Goal: Information Seeking & Learning: Check status

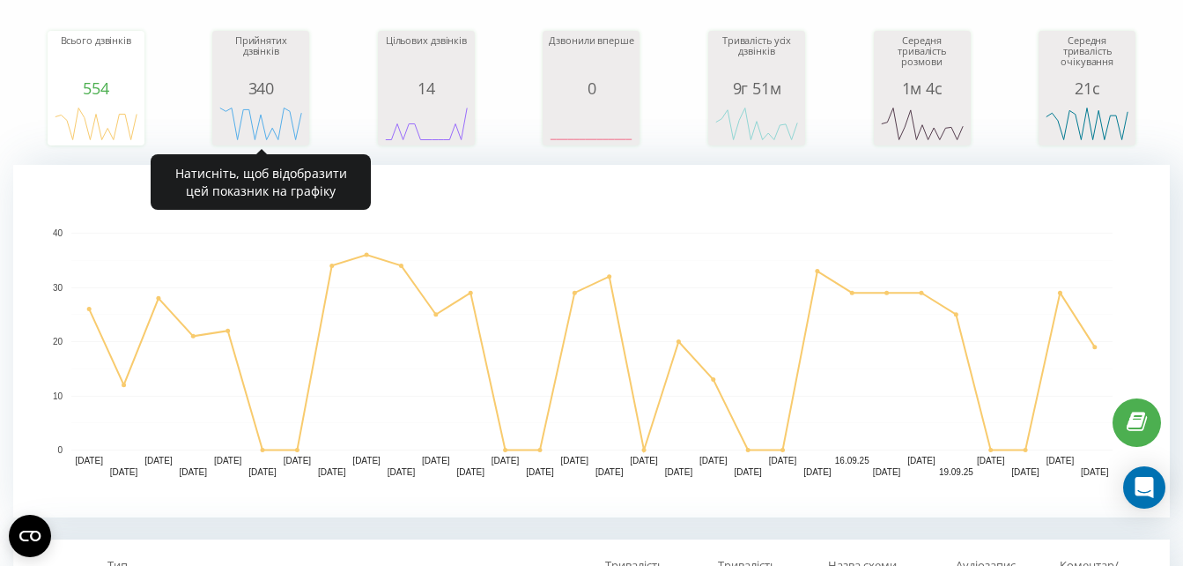
click at [274, 63] on div "Прийнятих дзвінків" at bounding box center [261, 57] width 88 height 44
click at [303, 92] on div "342" at bounding box center [261, 88] width 88 height 18
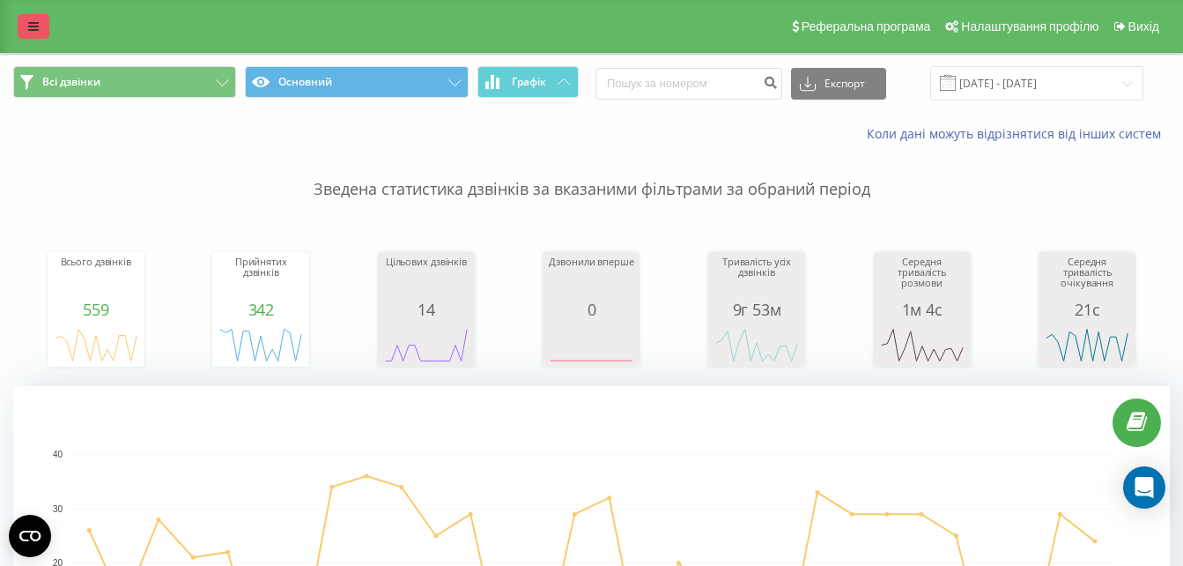
click at [33, 36] on link at bounding box center [34, 26] width 32 height 25
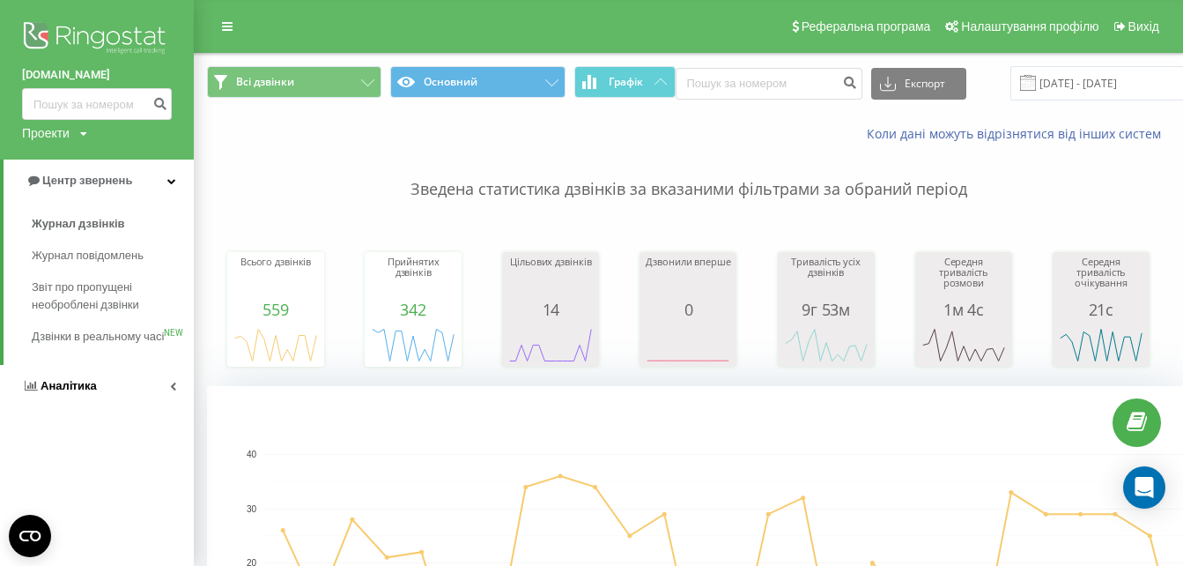
click at [89, 388] on link "Аналiтика" at bounding box center [97, 386] width 194 height 42
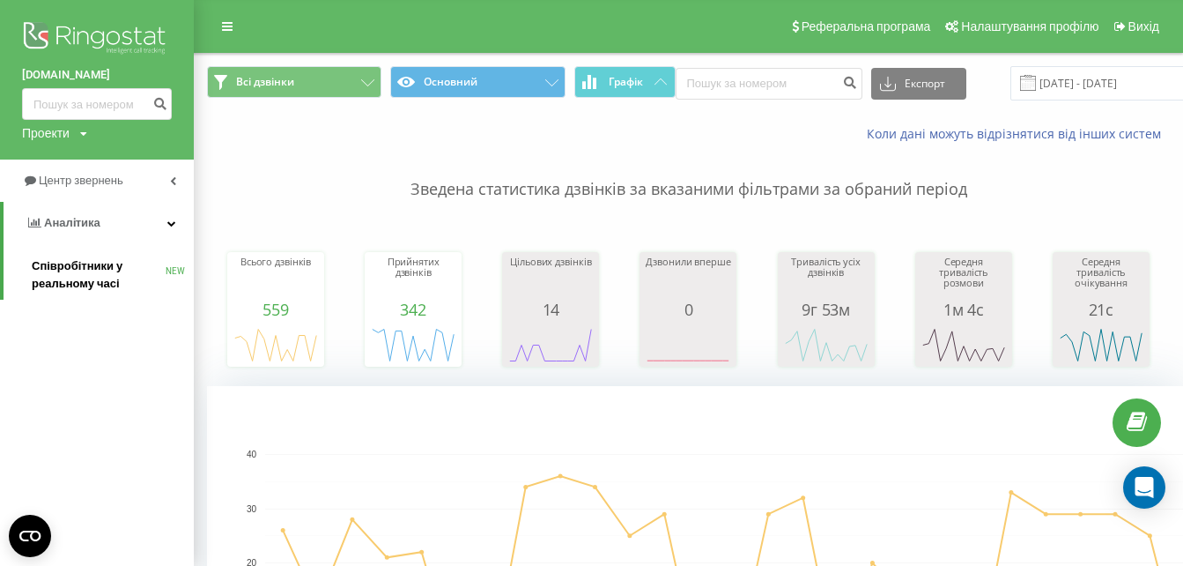
click at [99, 277] on span "Співробітники у реальному часі" at bounding box center [99, 274] width 134 height 35
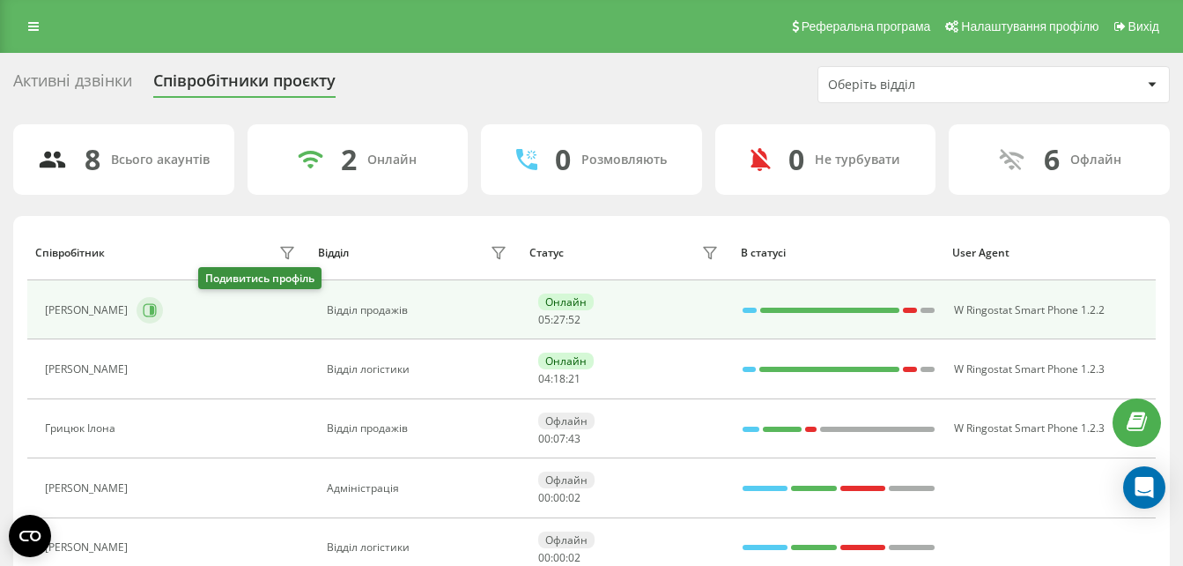
click at [157, 313] on icon at bounding box center [150, 309] width 13 height 13
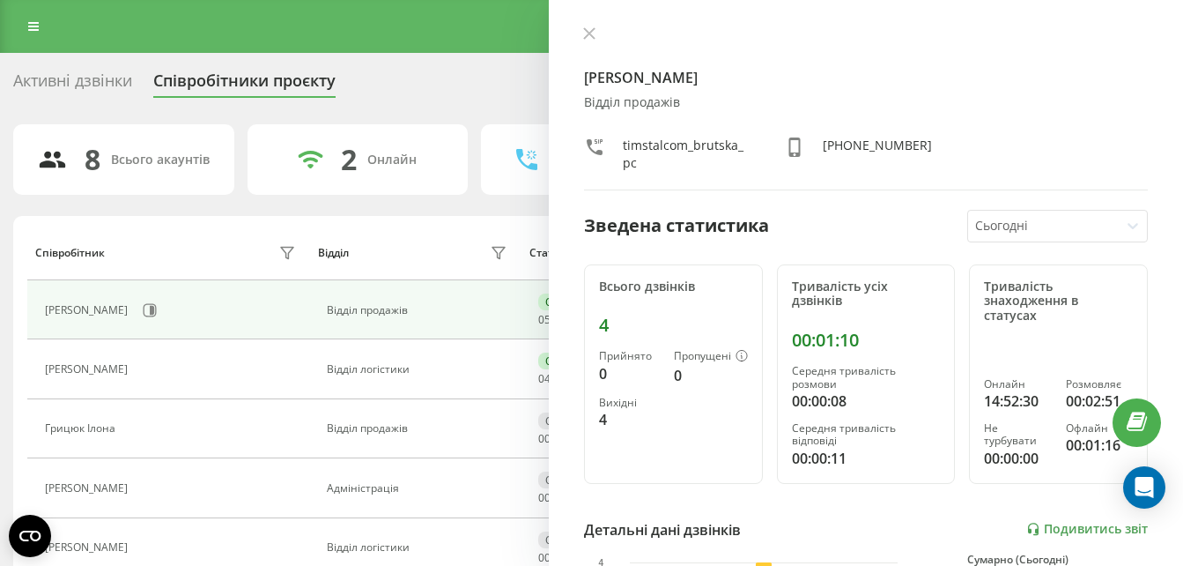
click at [601, 30] on div at bounding box center [866, 35] width 564 height 18
click at [595, 31] on icon at bounding box center [589, 33] width 12 height 12
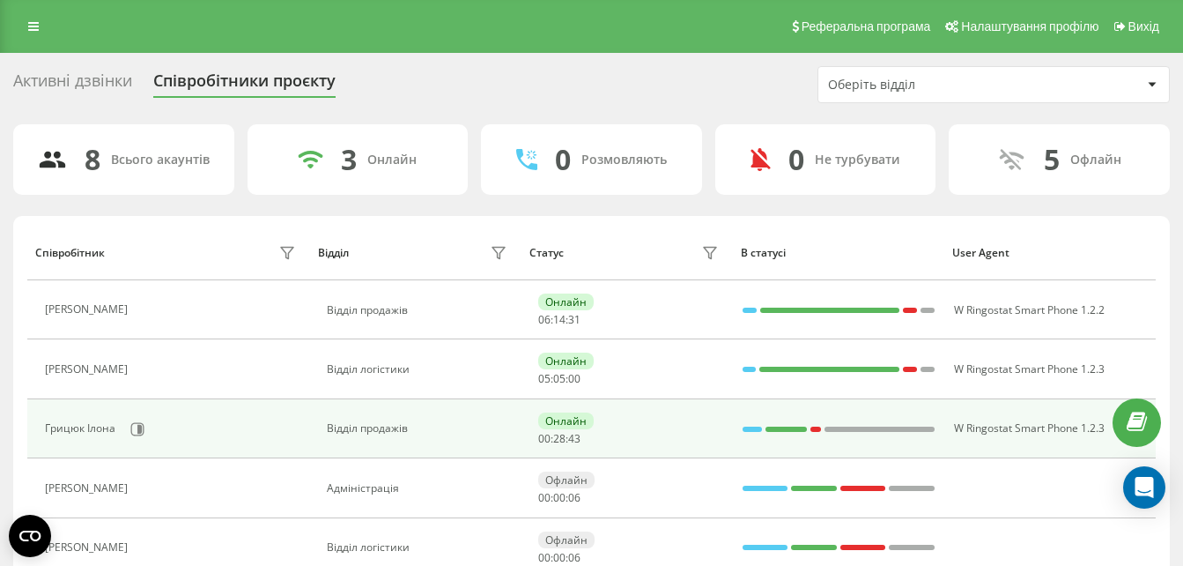
click at [122, 434] on div "Грицюк Ілона" at bounding box center [172, 429] width 255 height 30
click at [137, 428] on icon at bounding box center [139, 428] width 4 height 9
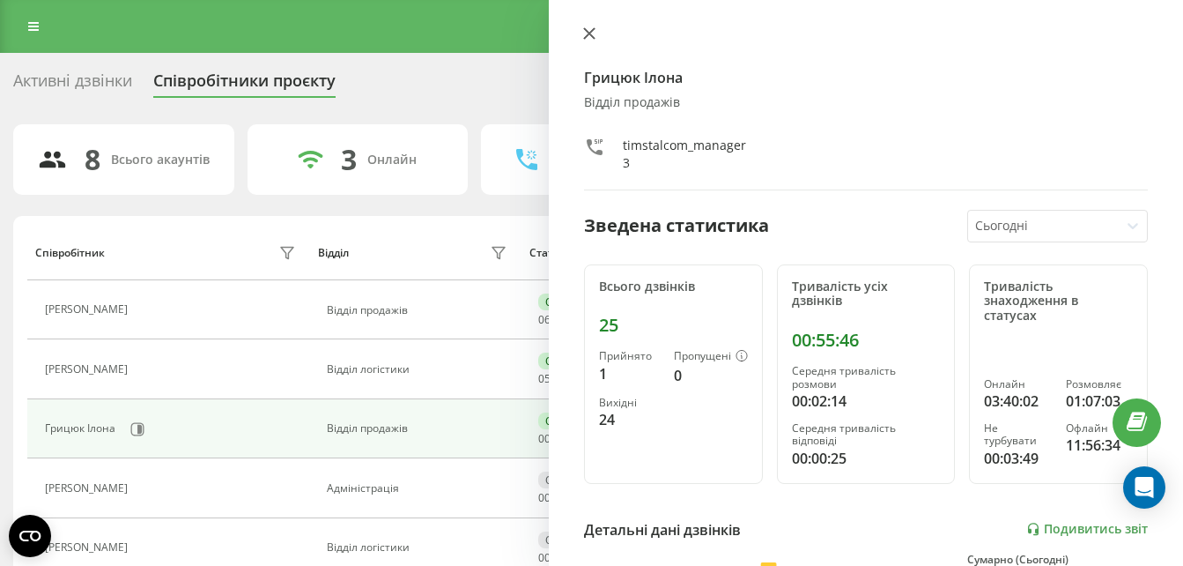
click at [596, 37] on button at bounding box center [589, 34] width 23 height 17
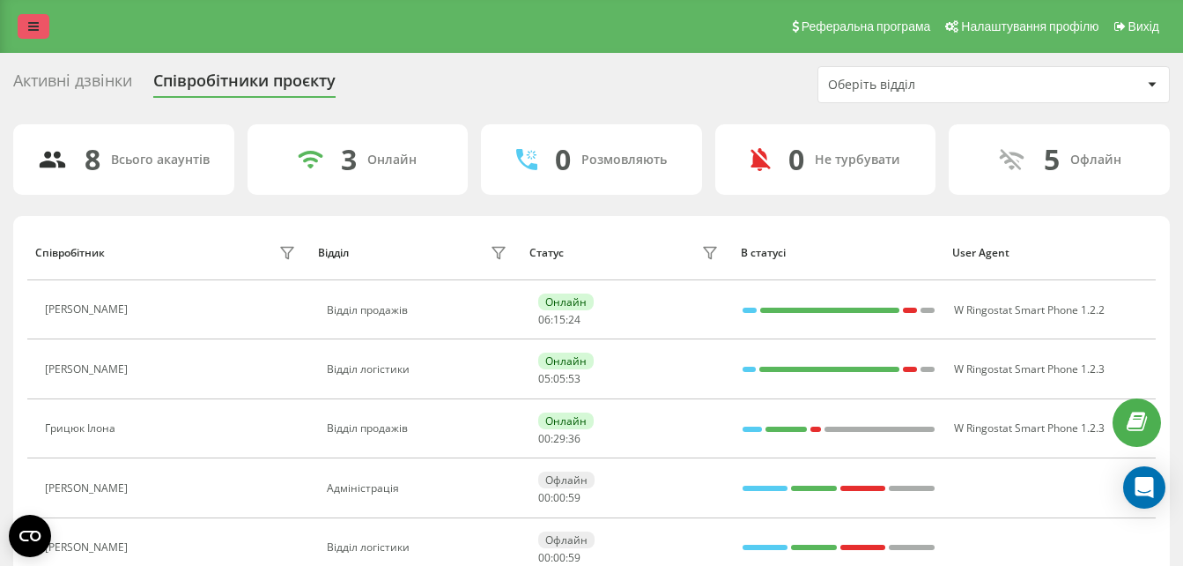
click at [41, 33] on link at bounding box center [34, 26] width 32 height 25
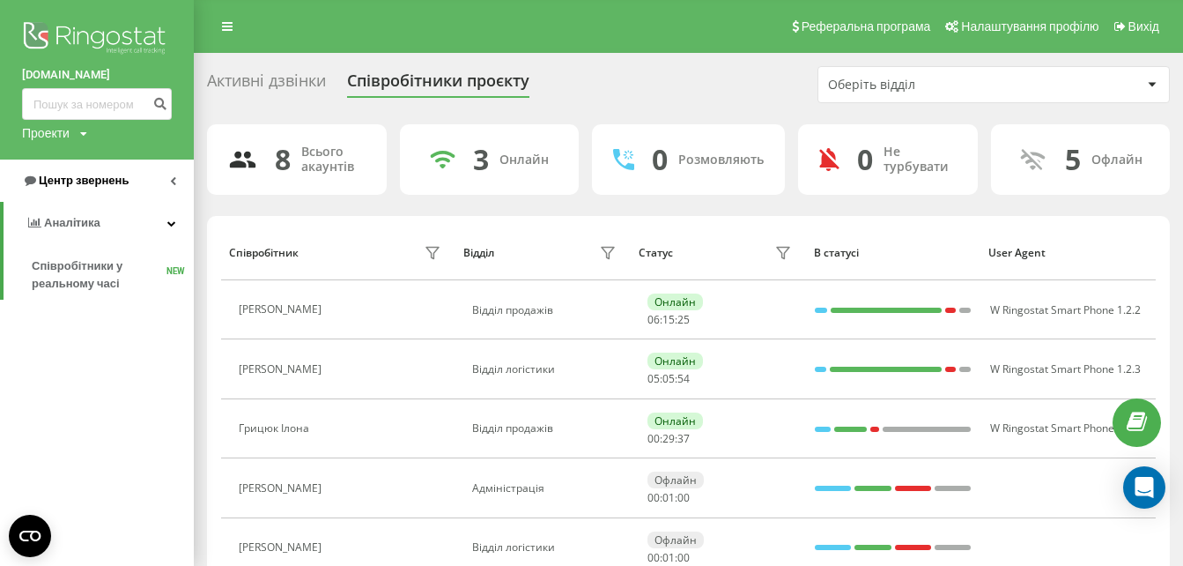
click at [80, 182] on span "Центр звернень" at bounding box center [84, 180] width 90 height 13
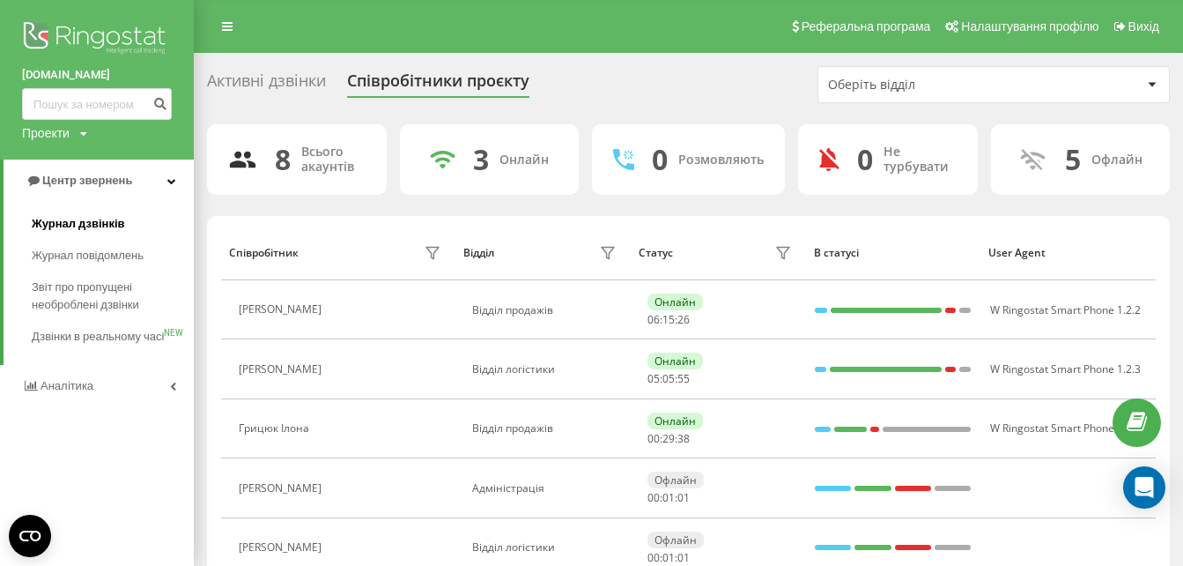
click at [89, 227] on span "Журнал дзвінків" at bounding box center [78, 224] width 93 height 18
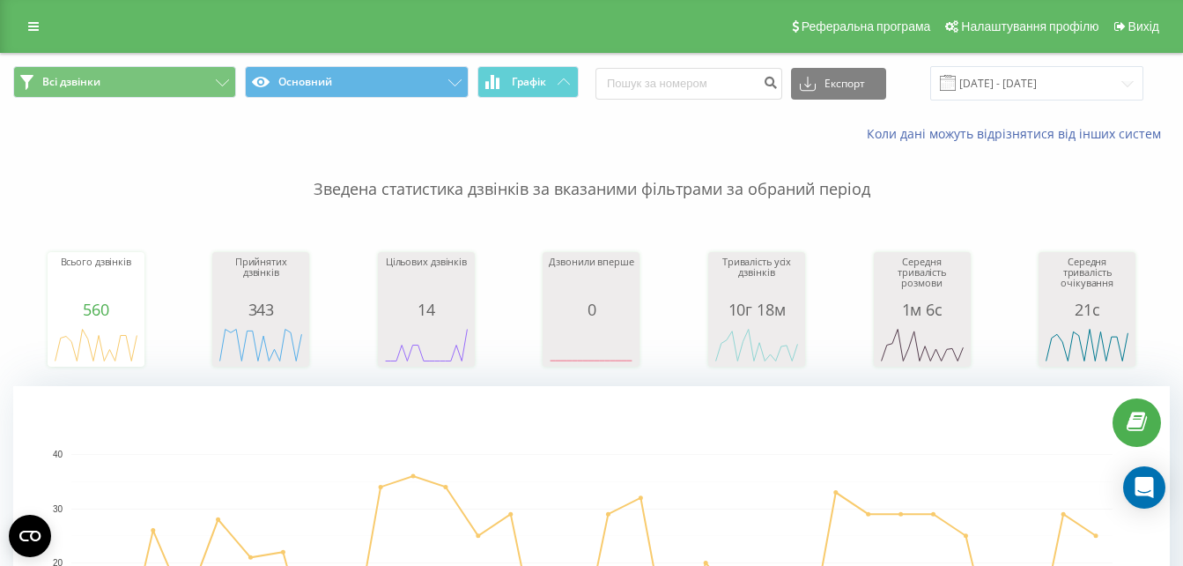
scroll to position [199, 0]
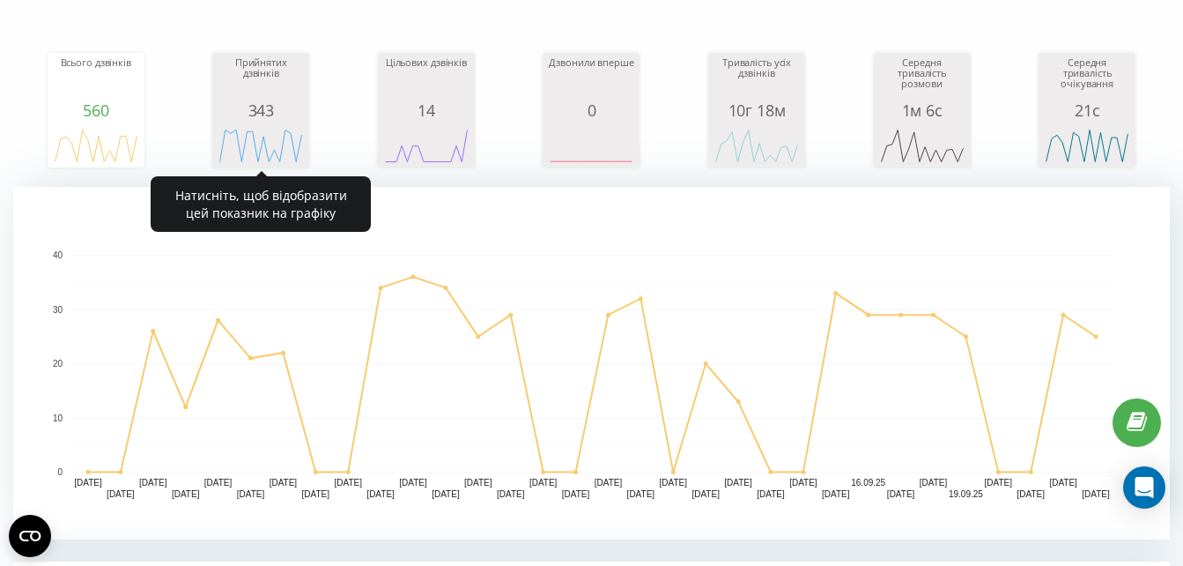
click at [298, 93] on div "Прийнятих дзвінків" at bounding box center [261, 79] width 88 height 44
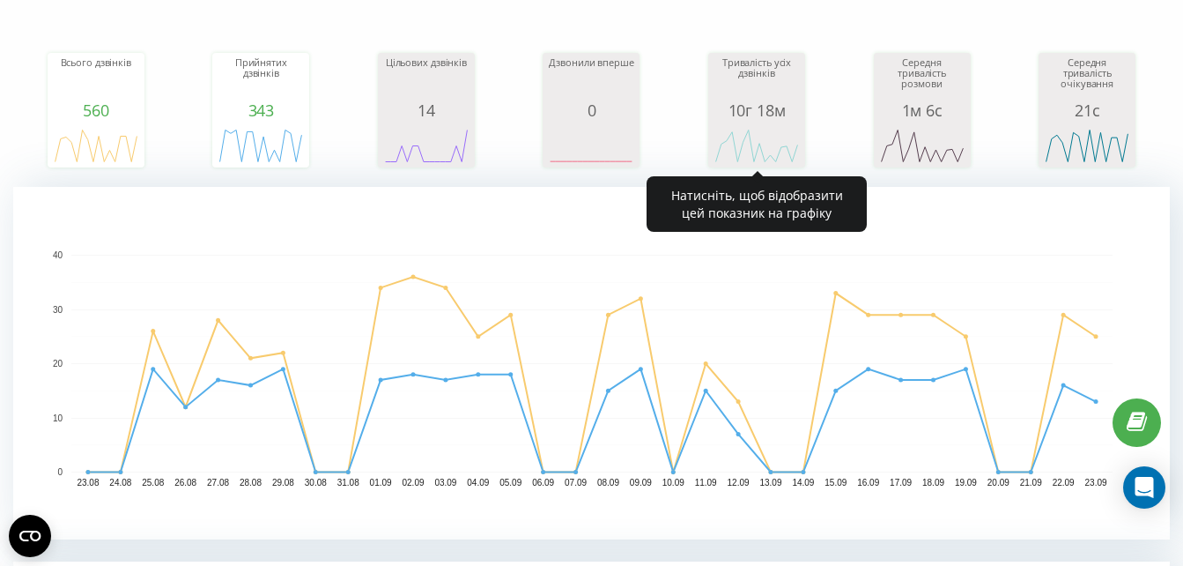
click at [749, 81] on div "Тривалість усіх дзвінків" at bounding box center [757, 79] width 88 height 44
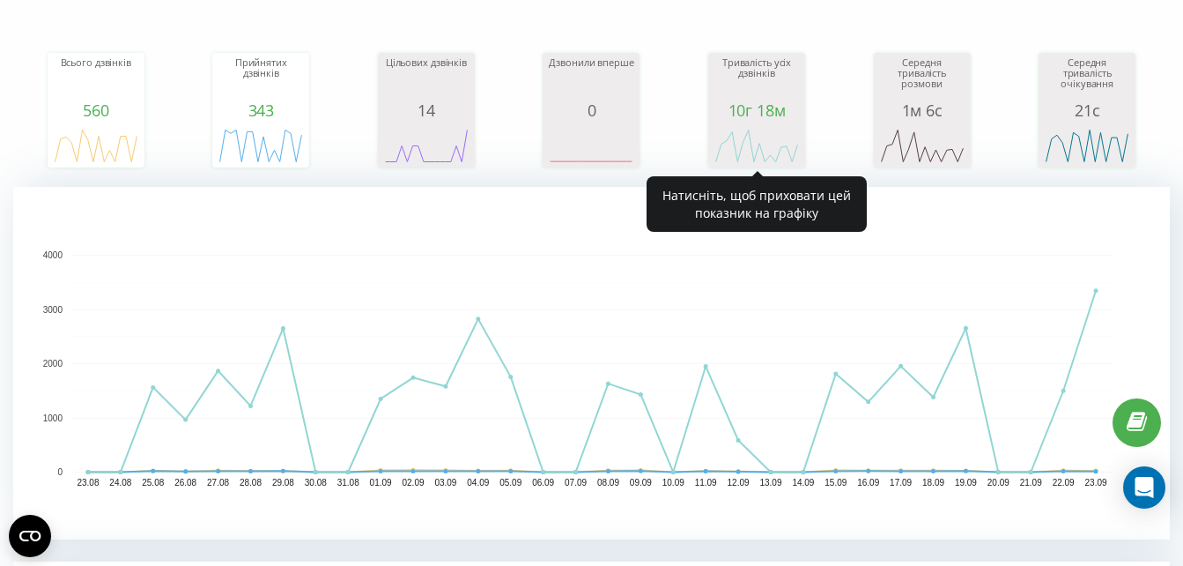
click at [749, 81] on div "Тривалість усіх дзвінків" at bounding box center [757, 79] width 88 height 44
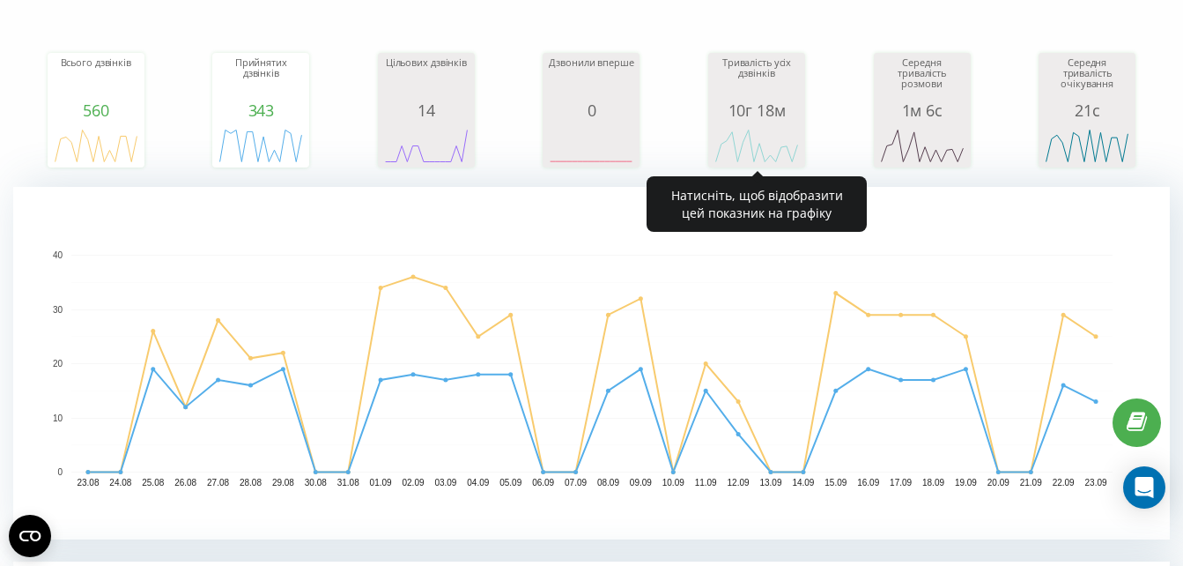
click at [749, 81] on div "Тривалість усіх дзвінків" at bounding box center [757, 79] width 88 height 44
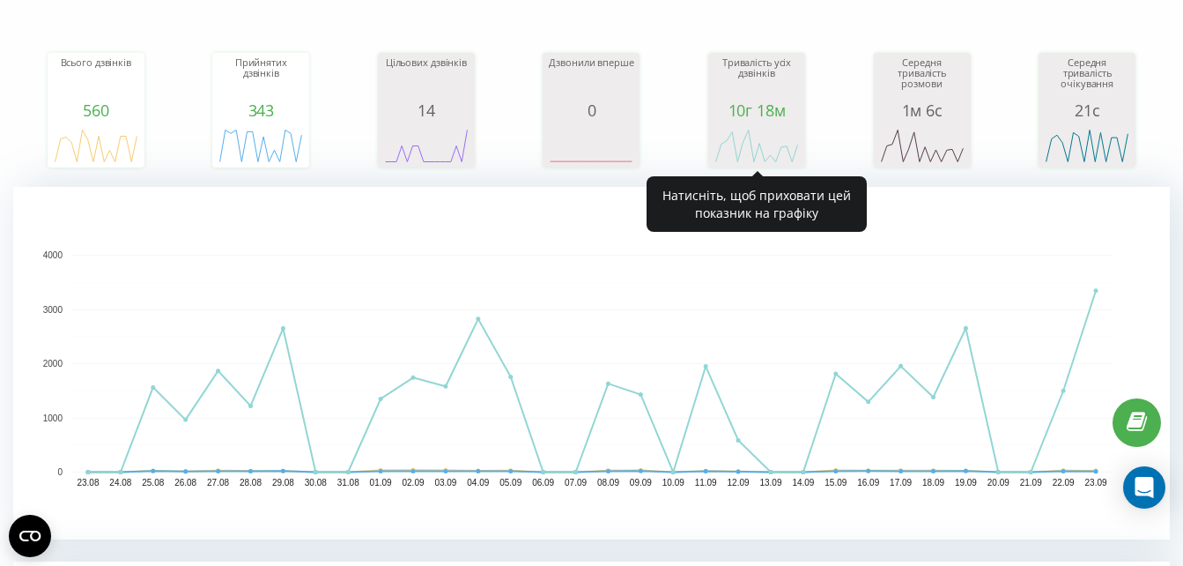
click at [797, 73] on div "Тривалість усіх дзвінків" at bounding box center [757, 79] width 88 height 44
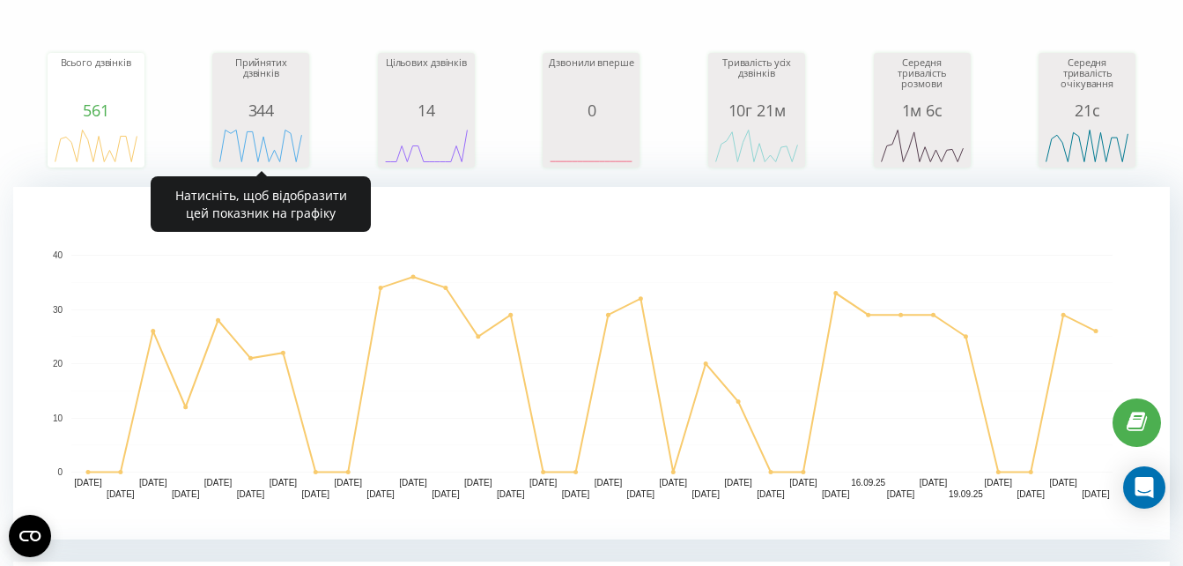
click at [262, 85] on div "Прийнятих дзвінків" at bounding box center [261, 79] width 88 height 44
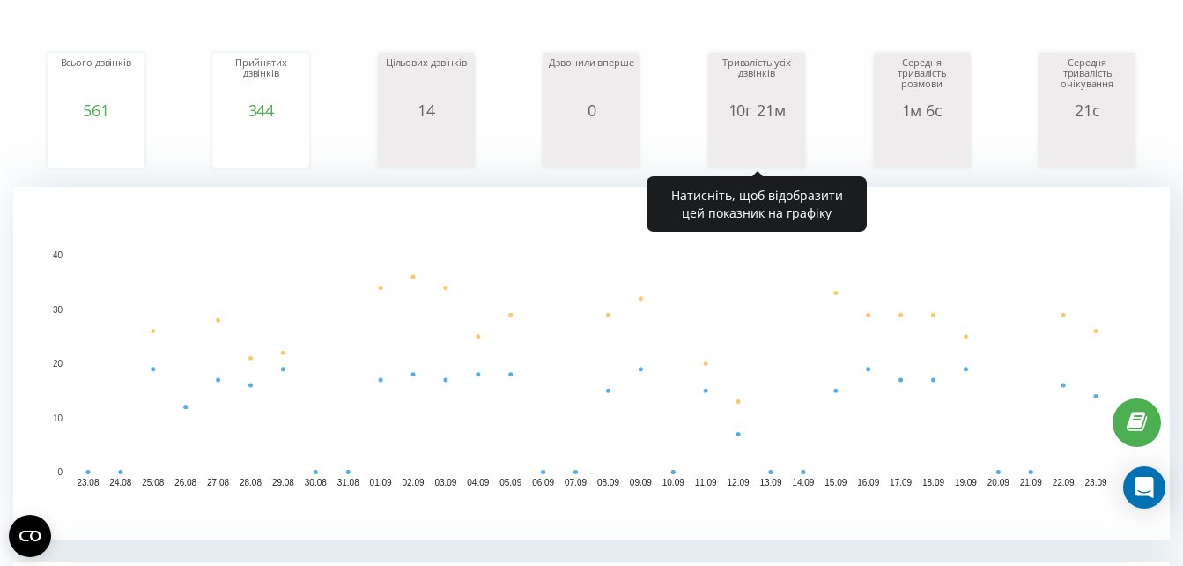
click at [760, 78] on div "Тривалість усіх дзвінків" at bounding box center [757, 79] width 88 height 44
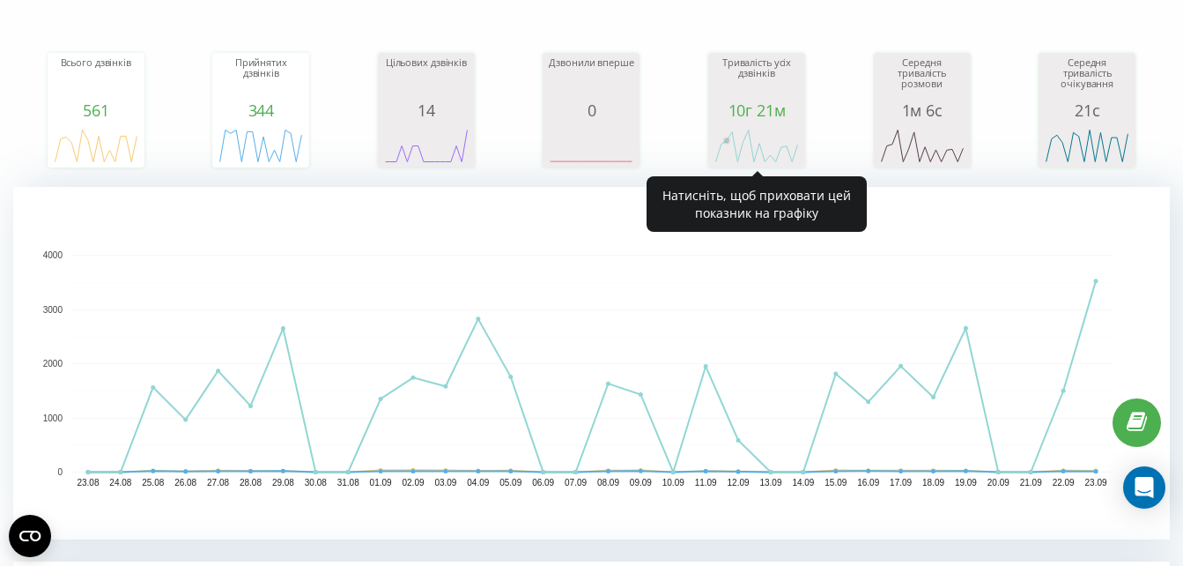
click at [733, 142] on rect "A chart." at bounding box center [757, 146] width 88 height 33
